Goal: Find contact information: Find contact information

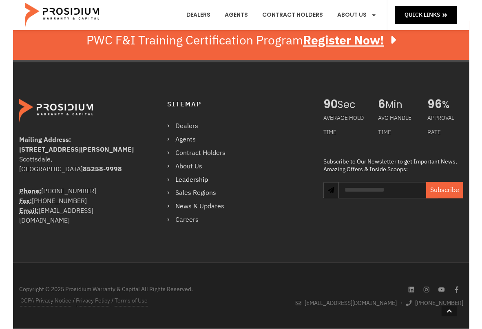
scroll to position [647, 0]
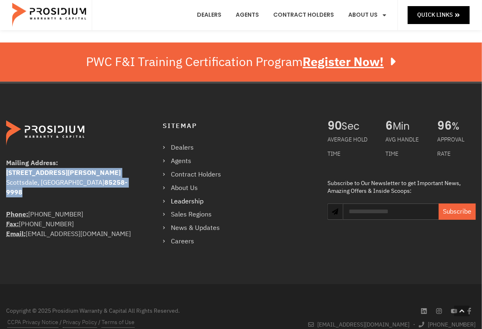
drag, startPoint x: 7, startPoint y: 170, endPoint x: 86, endPoint y: 181, distance: 80.6
click at [86, 181] on address "Mailing Address: 8790 E Via De Ventura #4427 Scottsdale, AZ 85258-9998" at bounding box center [69, 177] width 127 height 39
copy address "8790 E Via De Ventura #4427 Scottsdale, AZ 85258-9998"
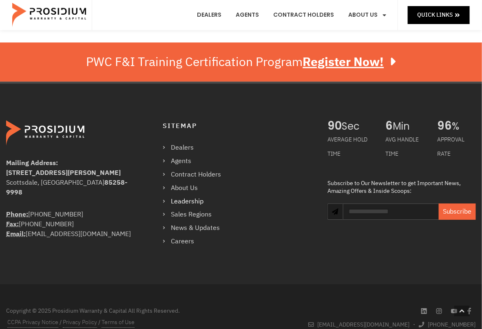
click at [246, 179] on div "Sitemap Dealers Agents Contract Holders About Us Leadership Sales Regions News …" at bounding box center [237, 183] width 148 height 127
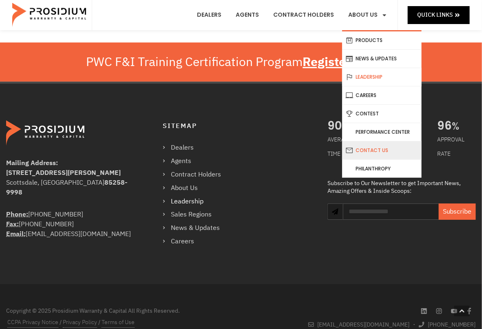
click at [378, 150] on link "Contact Us" at bounding box center [381, 150] width 79 height 18
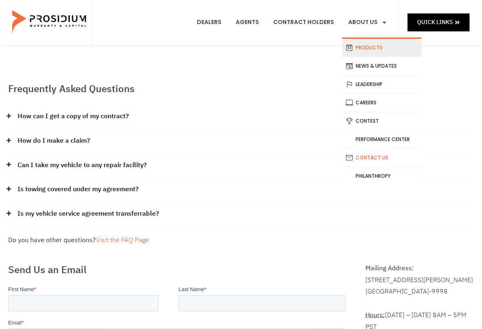
click at [367, 48] on link "Products" at bounding box center [381, 48] width 79 height 18
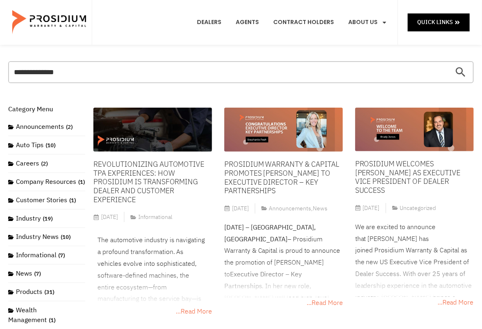
scroll to position [95, 0]
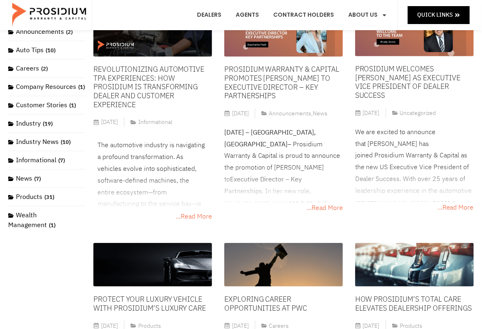
click at [390, 135] on p "We are excited to announce that [PERSON_NAME] has joined Prosidium Warranty & C…" at bounding box center [414, 184] width 119 height 117
click at [445, 202] on span "...Read More" at bounding box center [455, 208] width 36 height 12
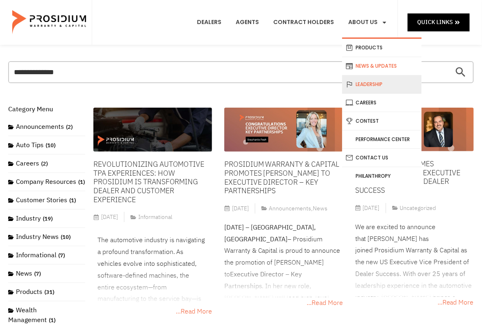
click at [381, 83] on link "Leadership" at bounding box center [381, 84] width 79 height 18
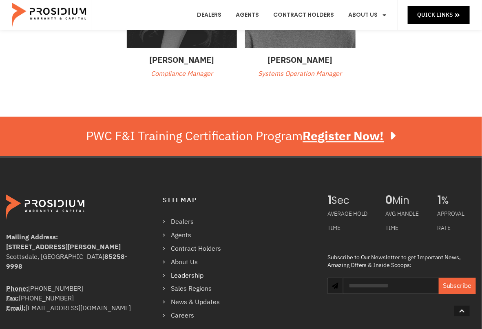
scroll to position [666, 0]
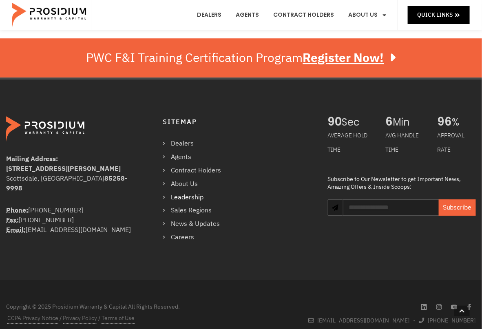
click at [299, 256] on div "Mailing Address: [STREET_ADDRESS][PERSON_NAME] Phone: [PHONE_NUMBER] Fax: [PHON…" at bounding box center [241, 179] width 478 height 201
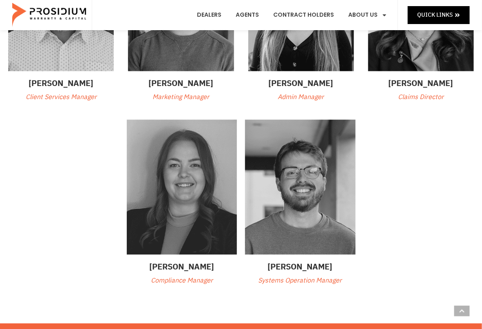
scroll to position [571, 0]
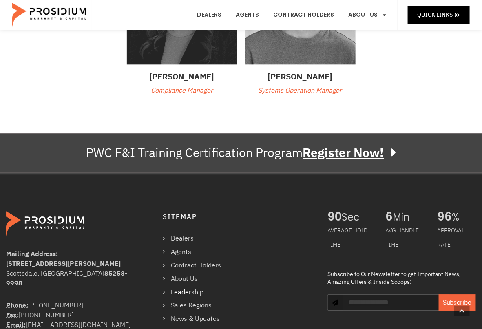
click at [317, 157] on u "Register Now!" at bounding box center [343, 152] width 81 height 18
